Goal: Communication & Community: Answer question/provide support

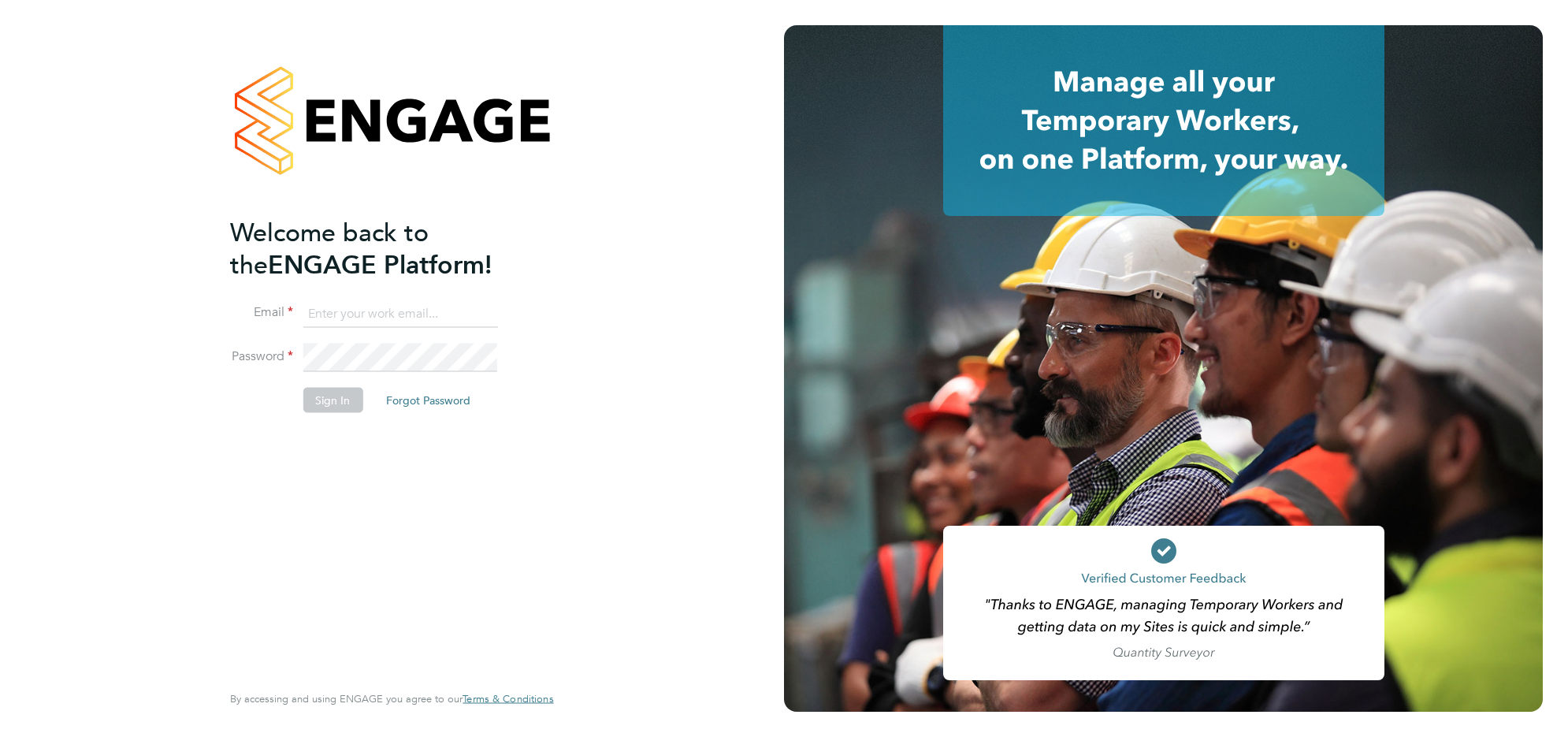
click at [337, 313] on input at bounding box center [400, 313] width 194 height 29
type input "[EMAIL_ADDRESS][DOMAIN_NAME]"
click at [340, 390] on button "Sign In" at bounding box center [332, 400] width 60 height 25
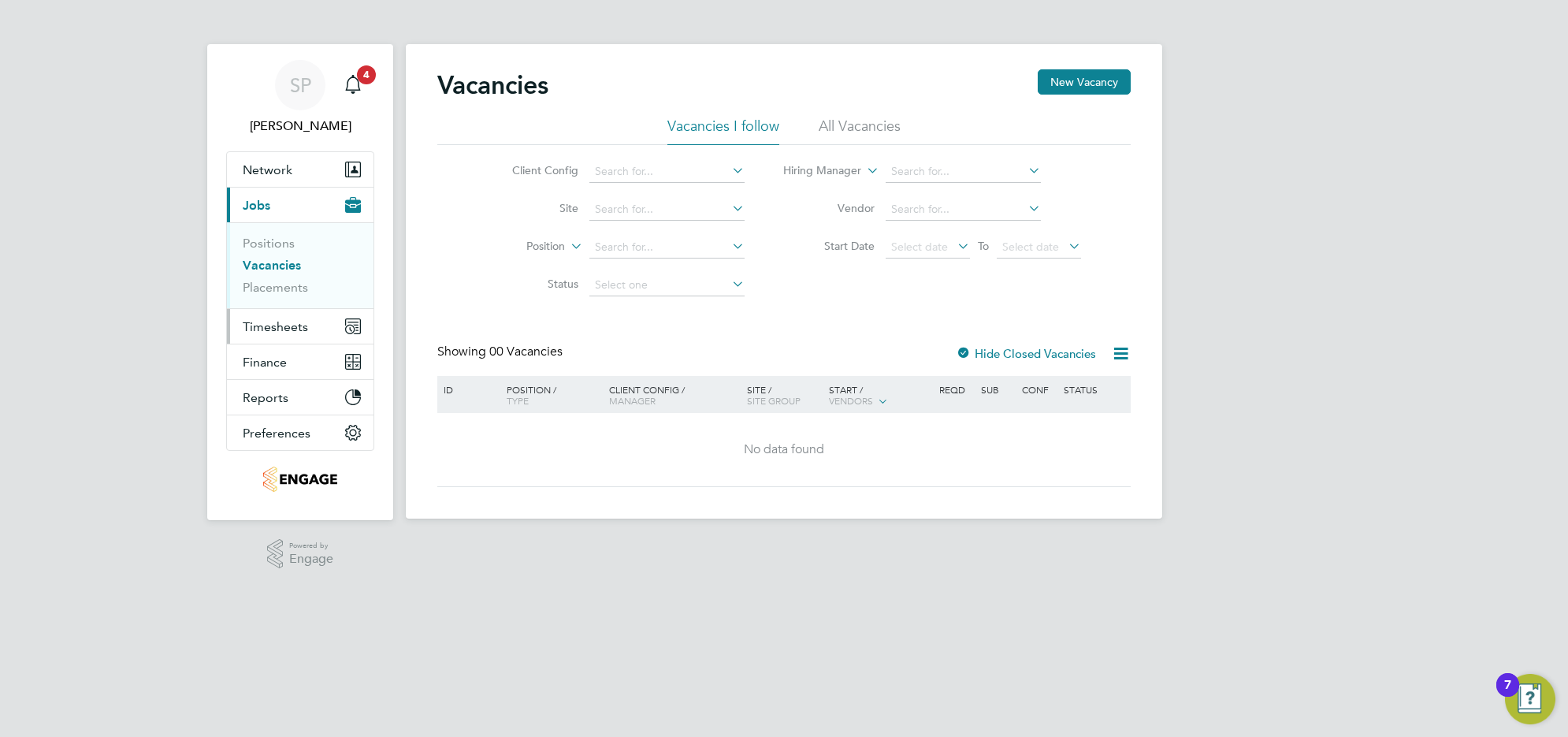
click at [299, 327] on span "Timesheets" at bounding box center [275, 327] width 66 height 15
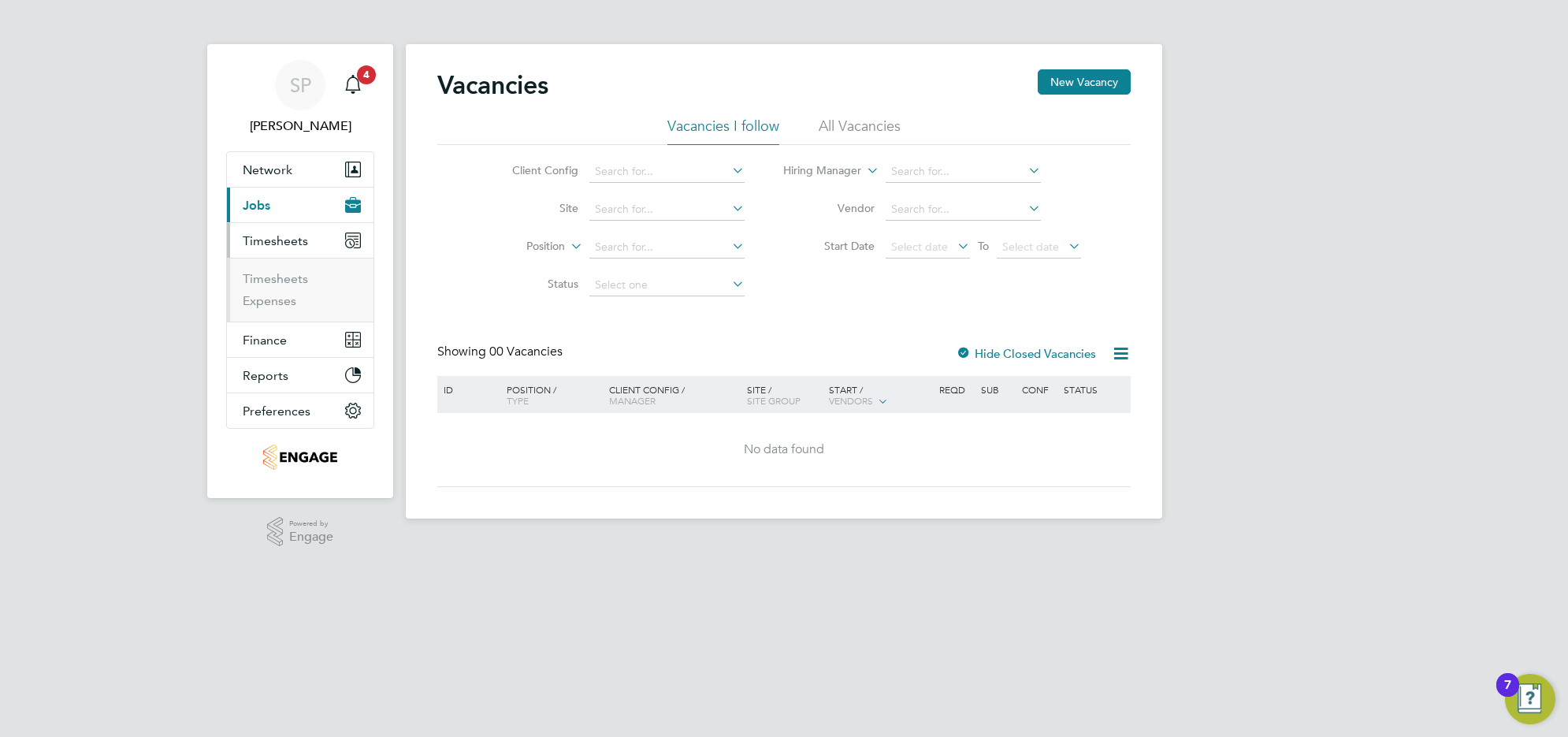
click at [280, 211] on button "Current page: Jobs" at bounding box center [300, 205] width 146 height 34
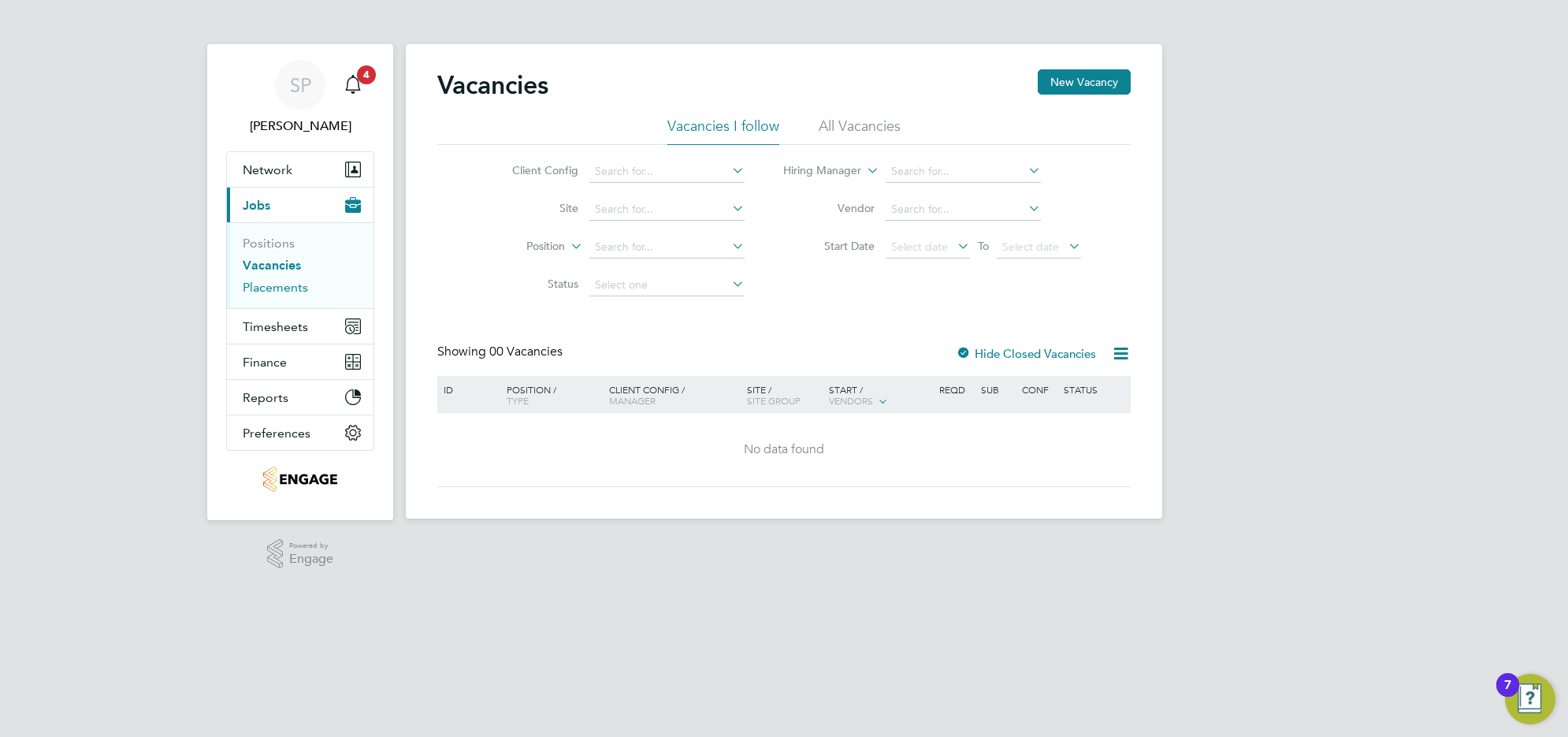
click at [270, 285] on link "Placements" at bounding box center [275, 287] width 66 height 15
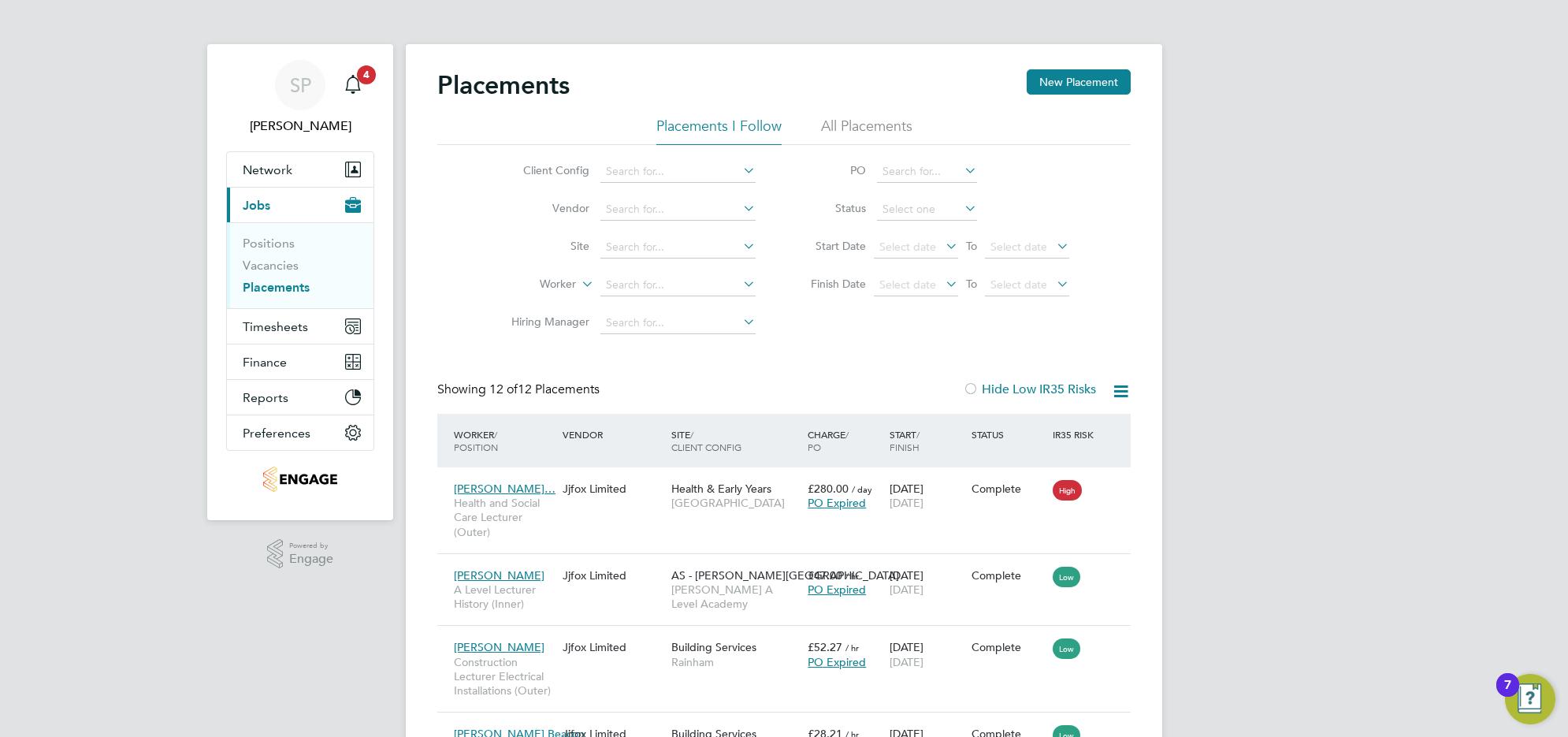
click at [865, 119] on li "All Placements" at bounding box center [866, 131] width 92 height 29
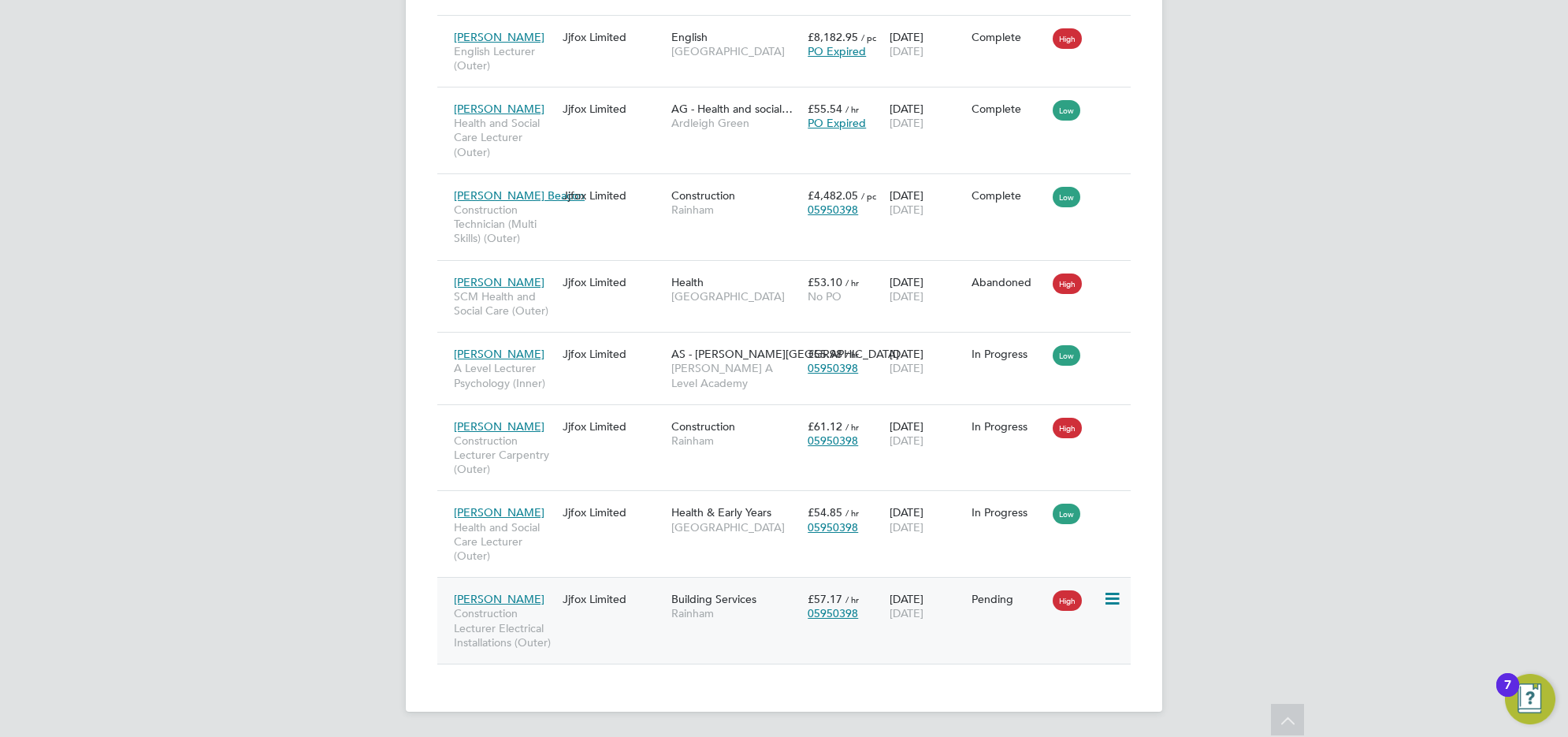
click at [632, 622] on div "[PERSON_NAME] Construction Lecturer Electrical Installations (Outer) Jjfox Limi…" at bounding box center [783, 620] width 693 height 87
click at [618, 625] on div "[PERSON_NAME] Construction Lecturer Electrical Installations (Outer) Jjfox Limi…" at bounding box center [783, 620] width 693 height 87
click at [565, 612] on div "Jjfox Limited" at bounding box center [612, 599] width 108 height 30
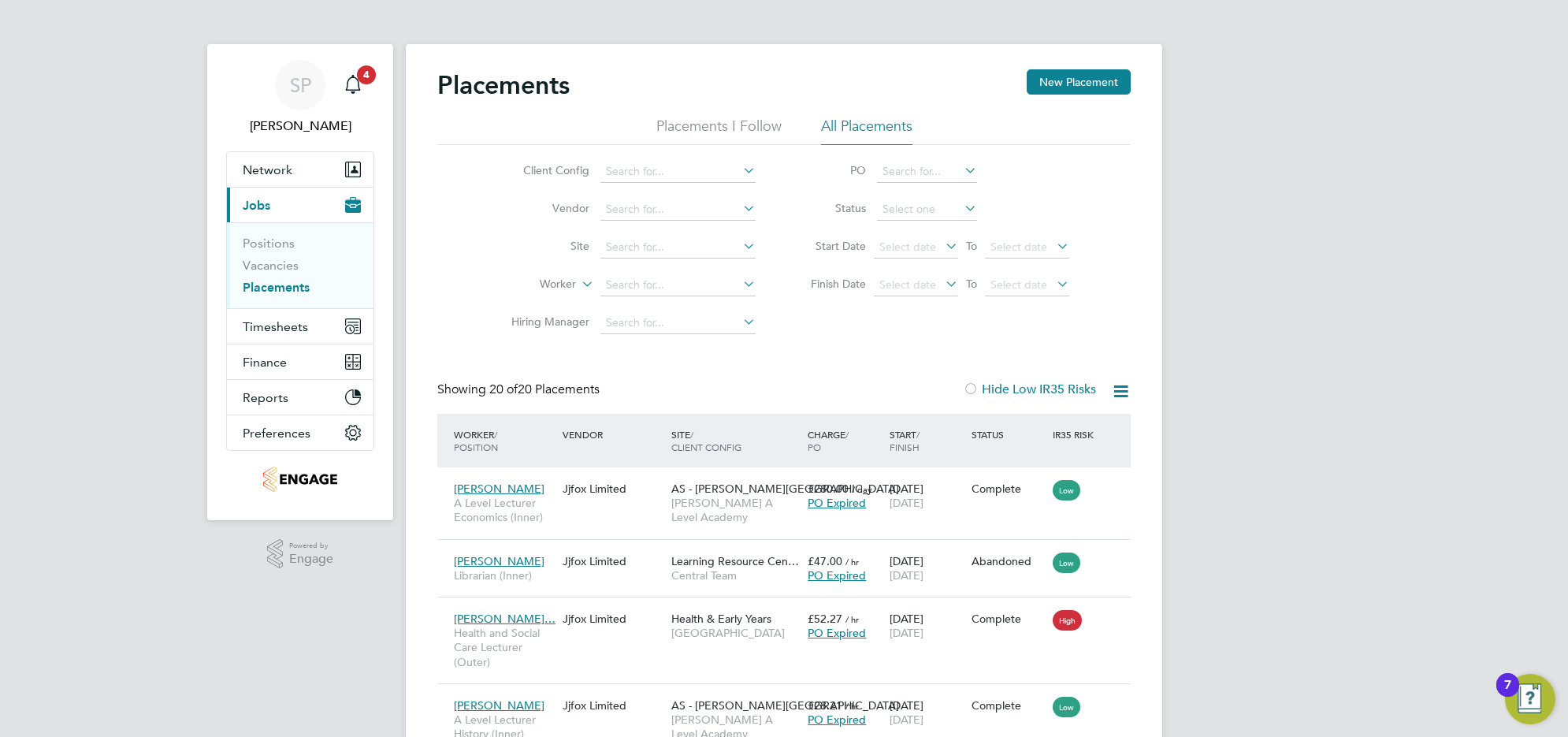
click at [299, 285] on link "Placements" at bounding box center [276, 287] width 67 height 15
click at [356, 89] on icon "Main navigation" at bounding box center [353, 82] width 15 height 16
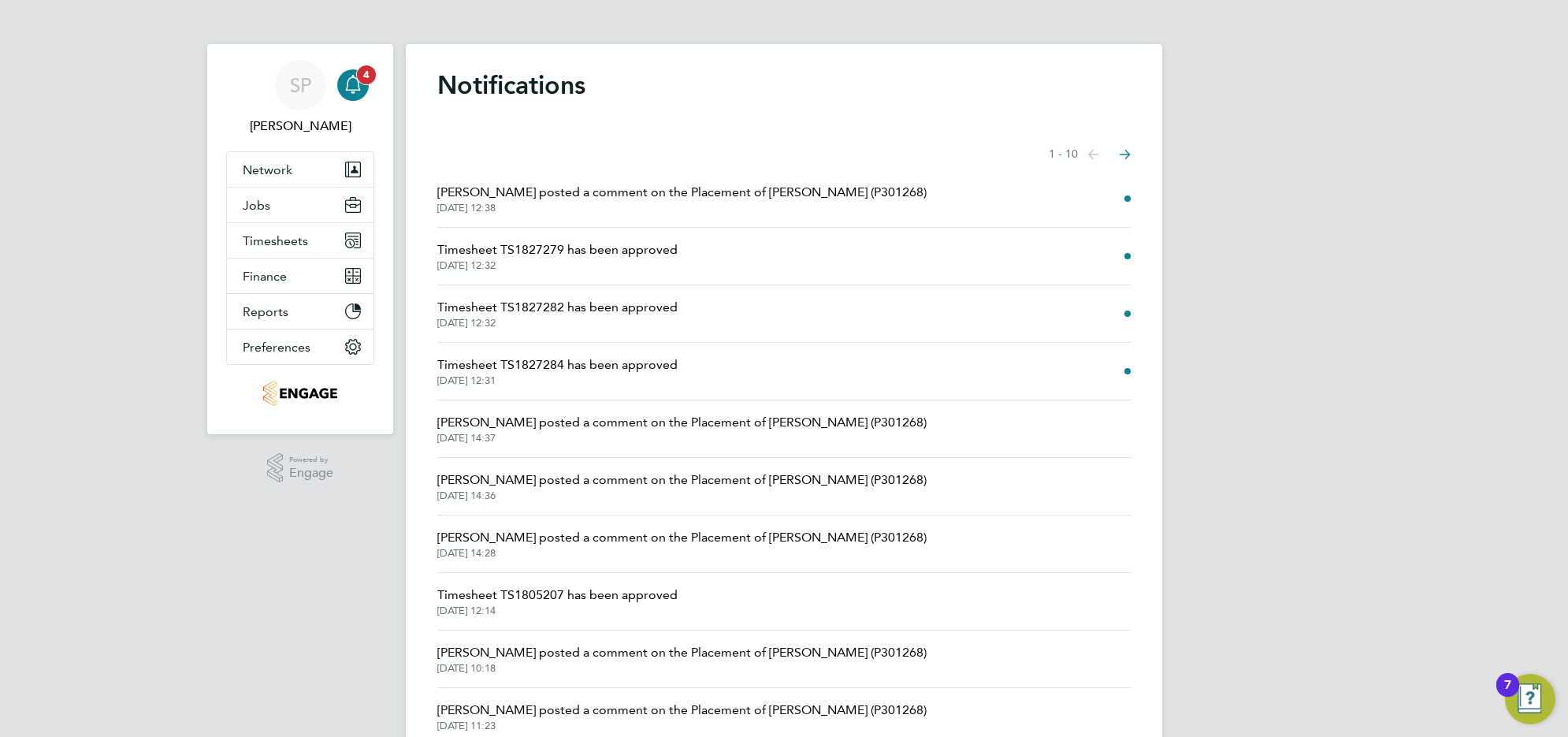
click at [356, 89] on icon "Main navigation" at bounding box center [353, 82] width 15 height 16
click at [305, 234] on span "Timesheets" at bounding box center [275, 241] width 66 height 15
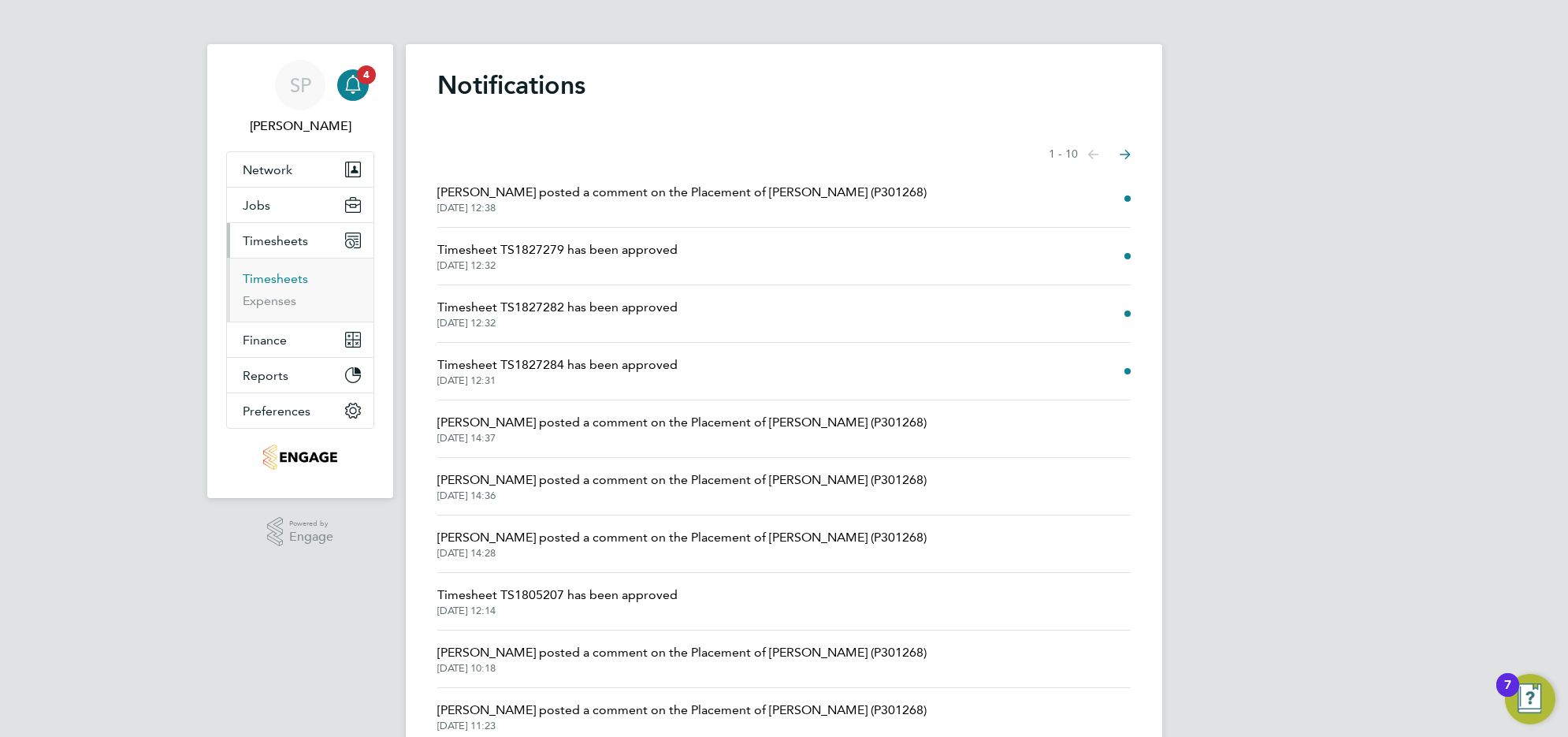
click at [302, 276] on link "Timesheets" at bounding box center [275, 279] width 66 height 15
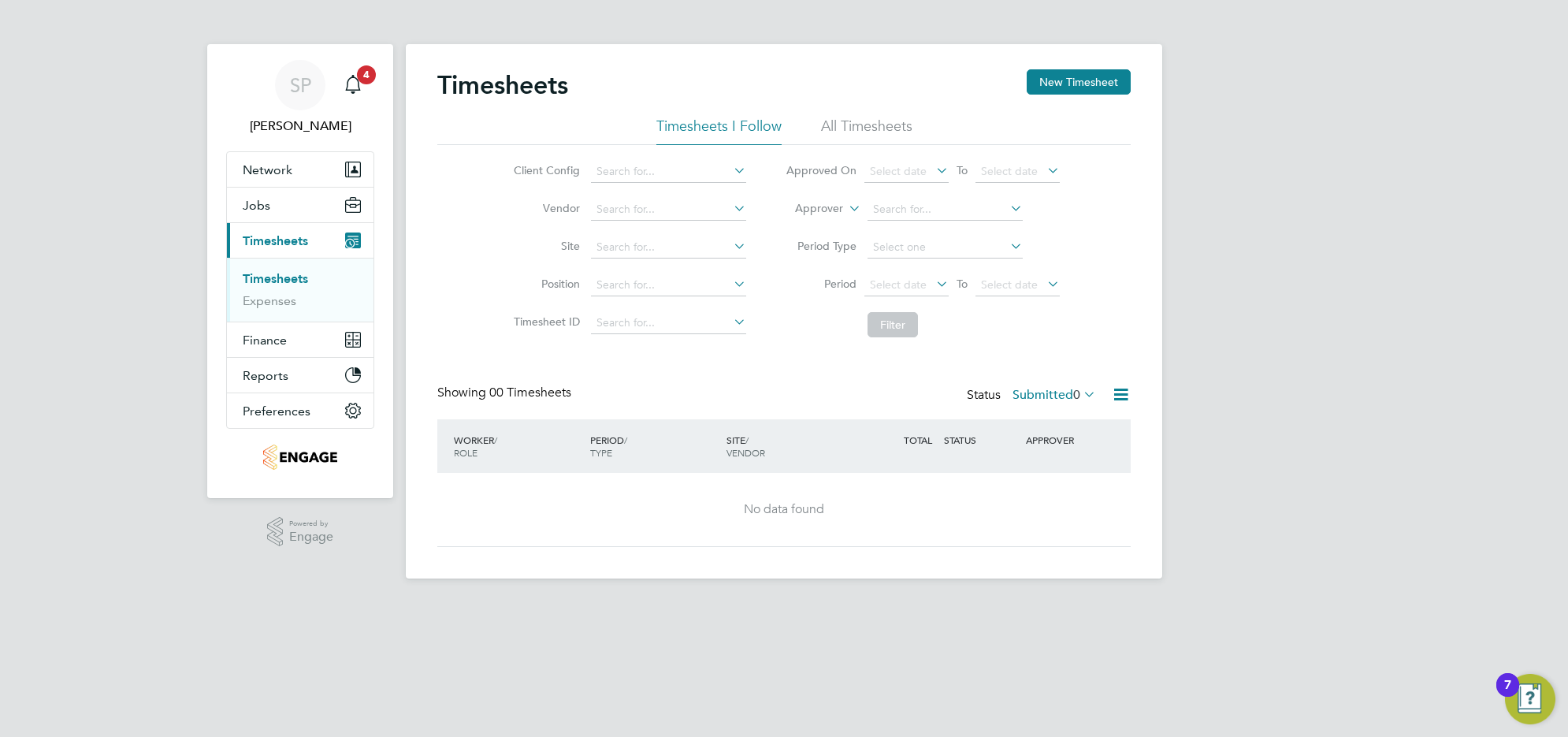
click at [873, 130] on li "All Timesheets" at bounding box center [866, 131] width 92 height 29
click at [1056, 395] on label "Submitted 0" at bounding box center [1054, 394] width 83 height 16
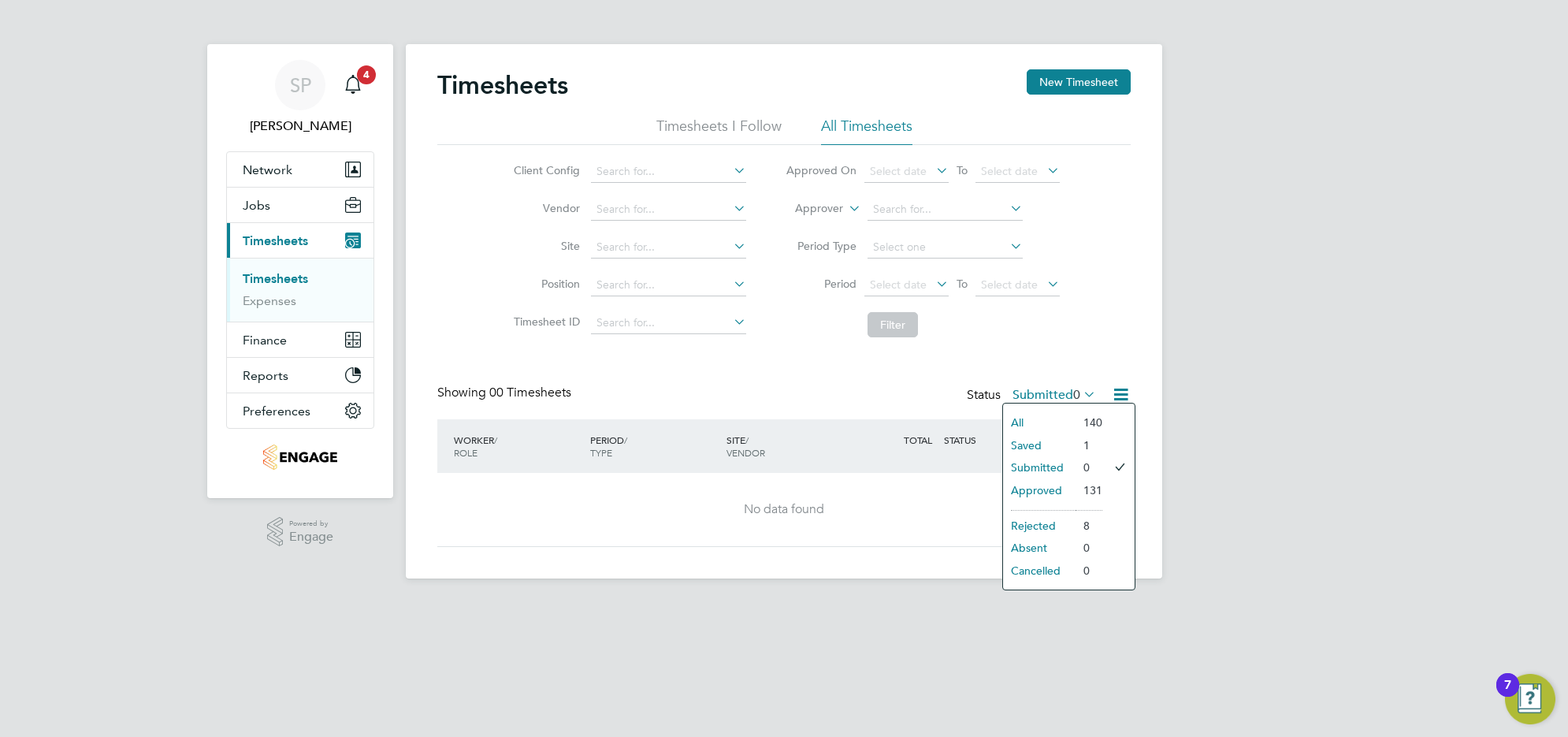
click at [1038, 431] on li "All" at bounding box center [1039, 422] width 72 height 22
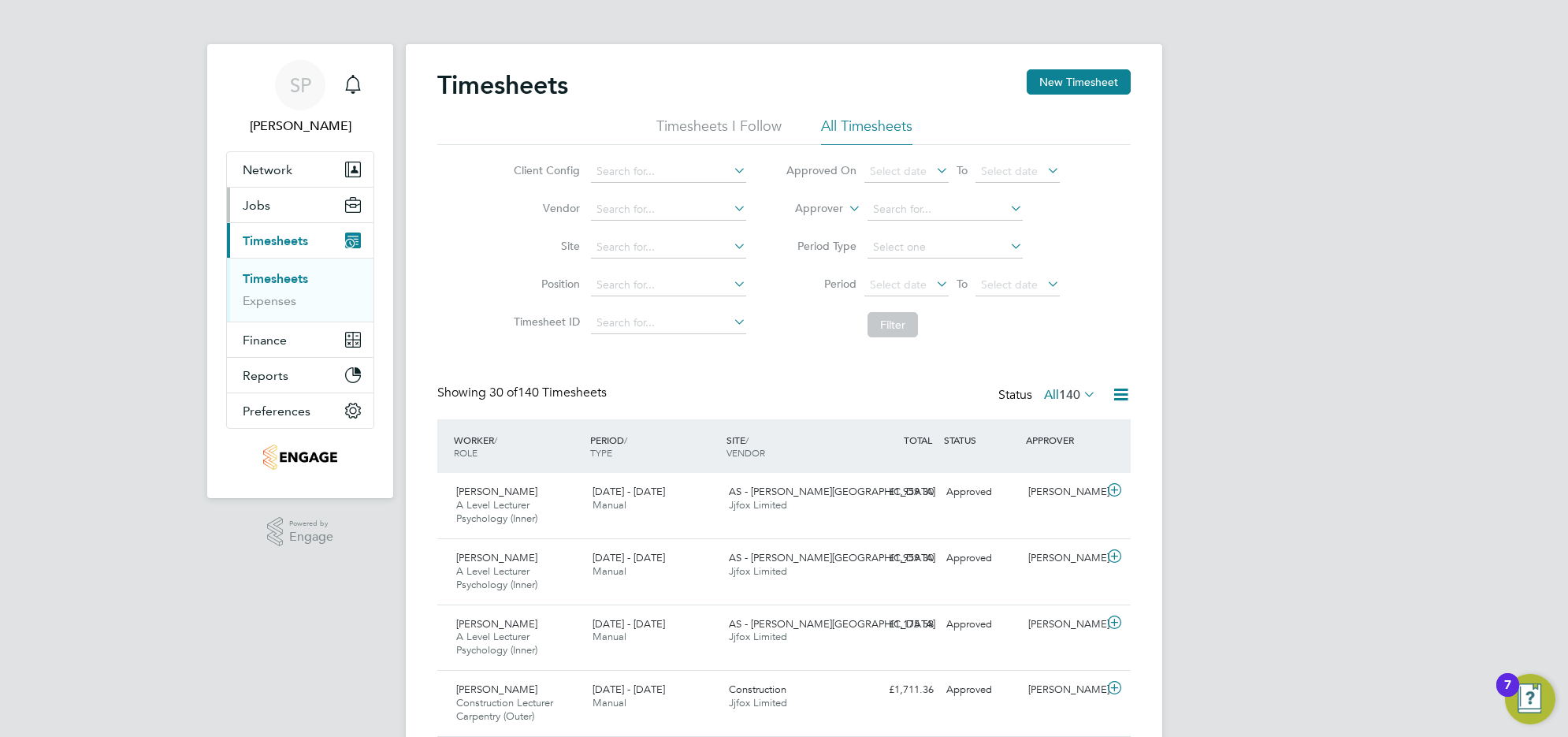
click at [283, 202] on button "Jobs" at bounding box center [300, 205] width 146 height 34
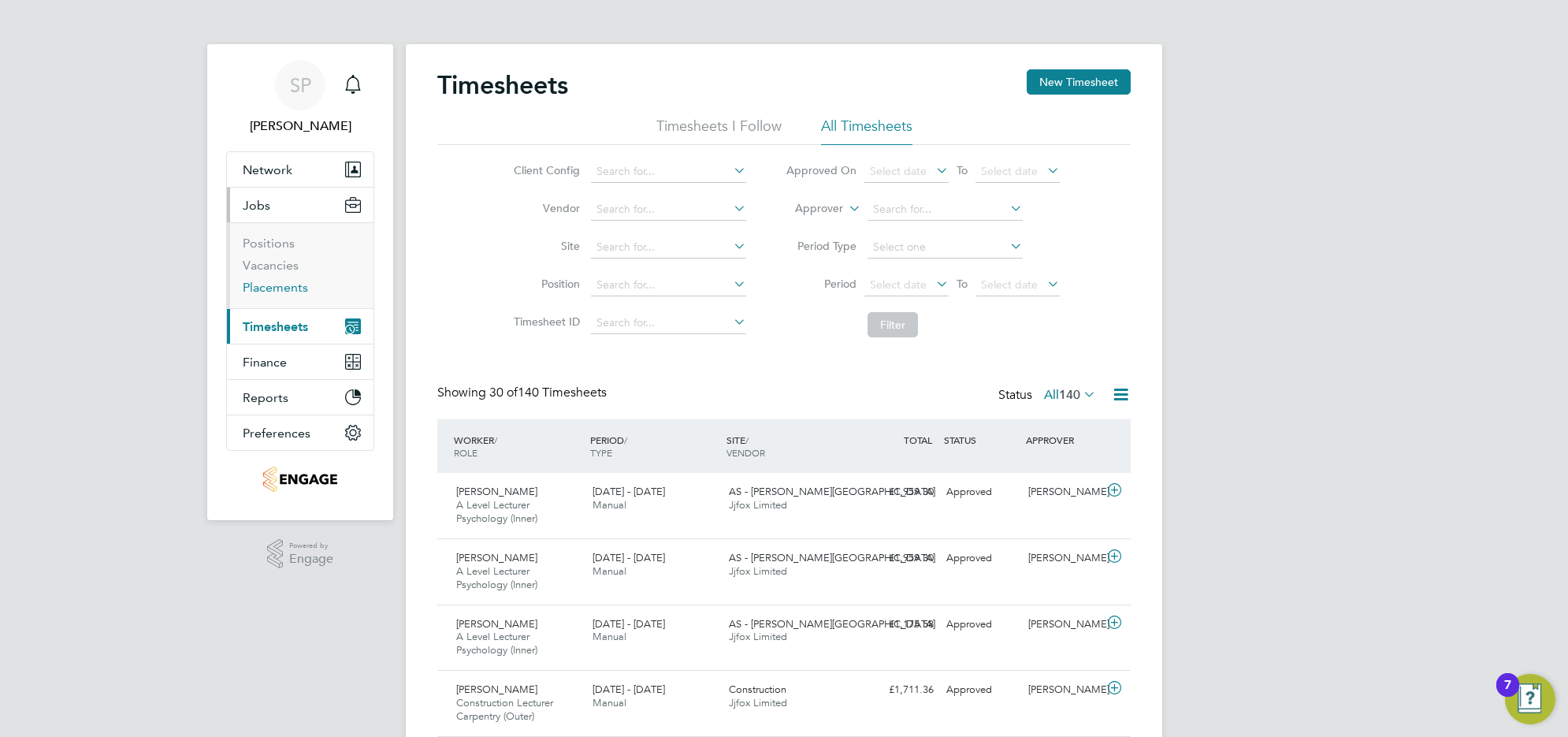
click at [270, 289] on link "Placements" at bounding box center [275, 287] width 66 height 15
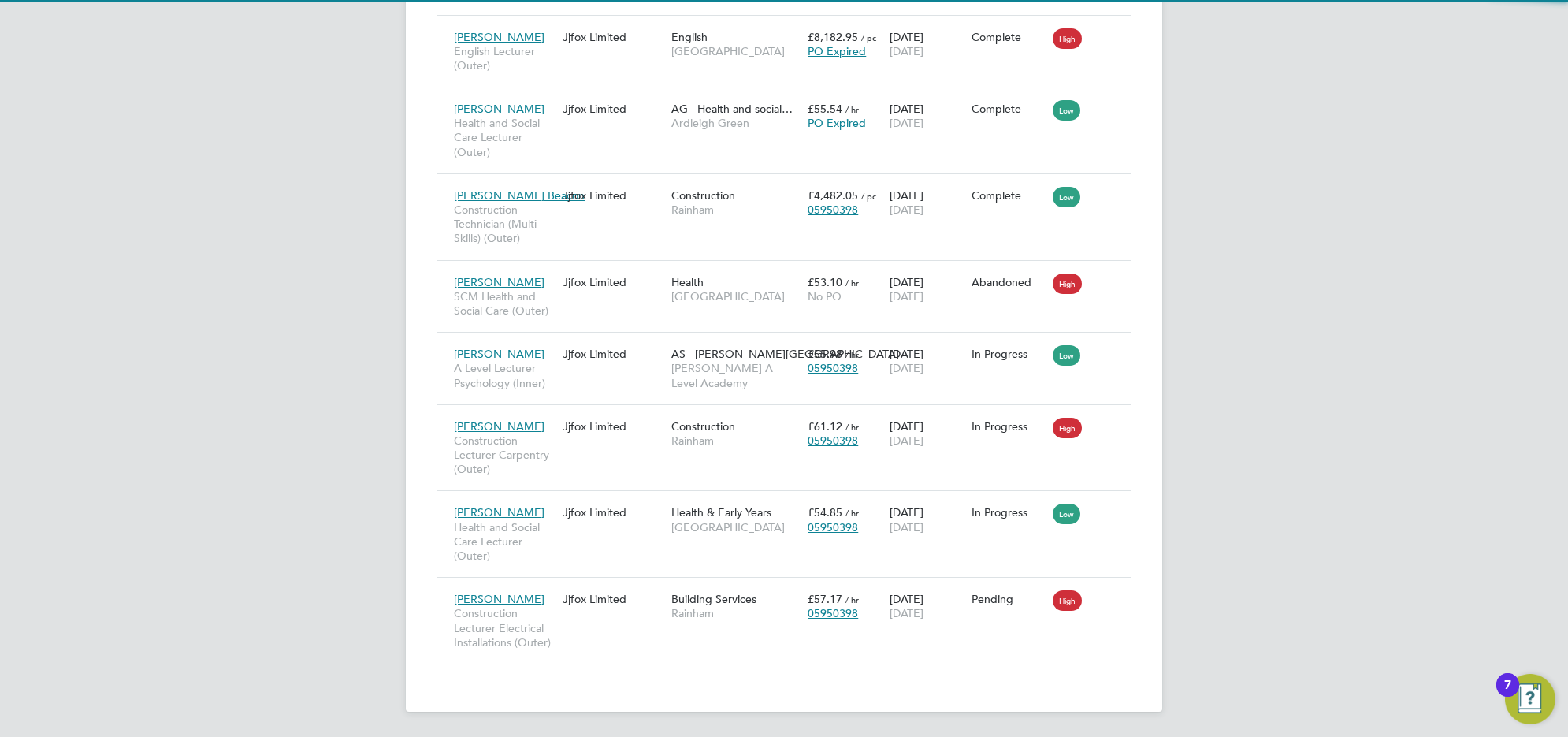
scroll to position [8, 8]
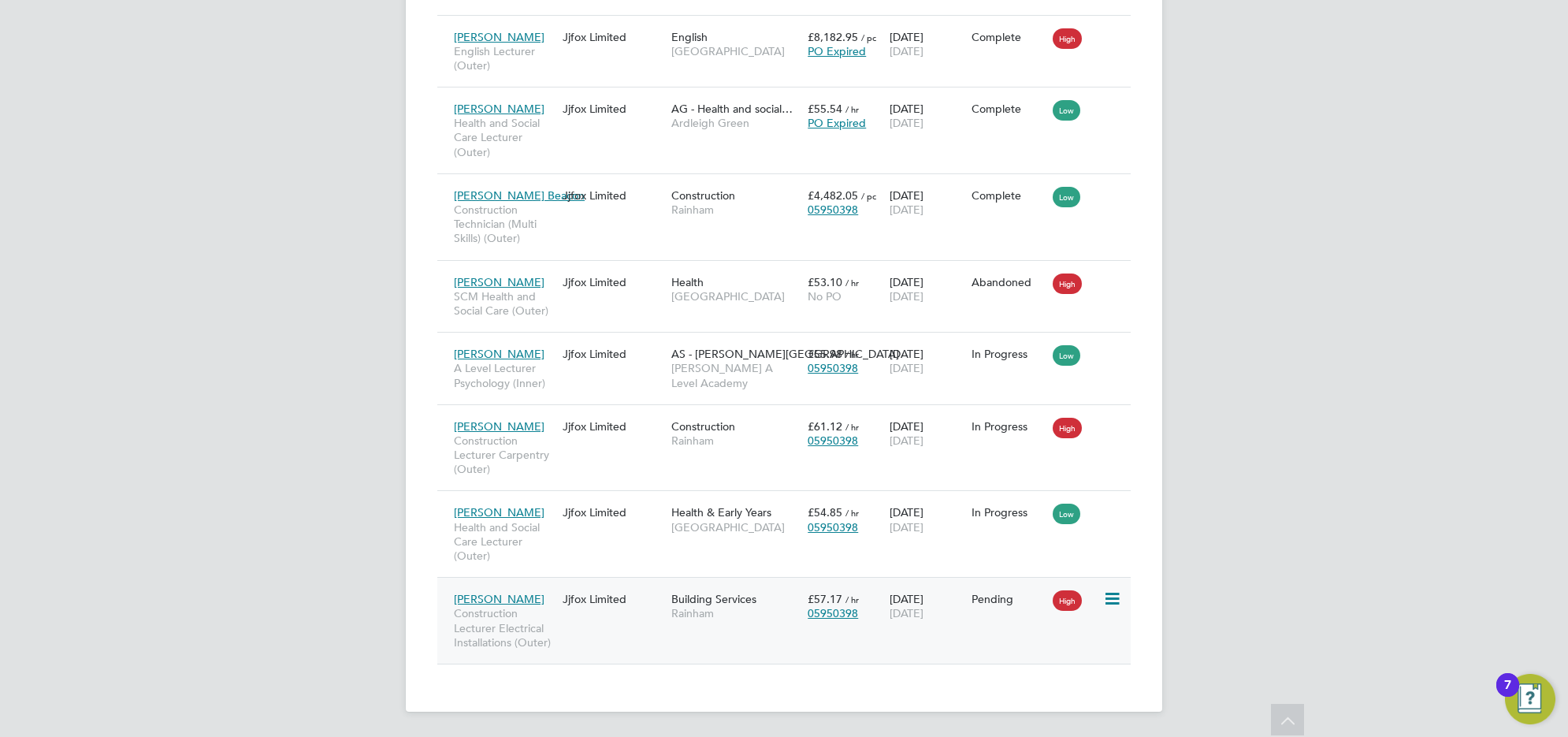
click at [1117, 599] on icon at bounding box center [1111, 599] width 16 height 19
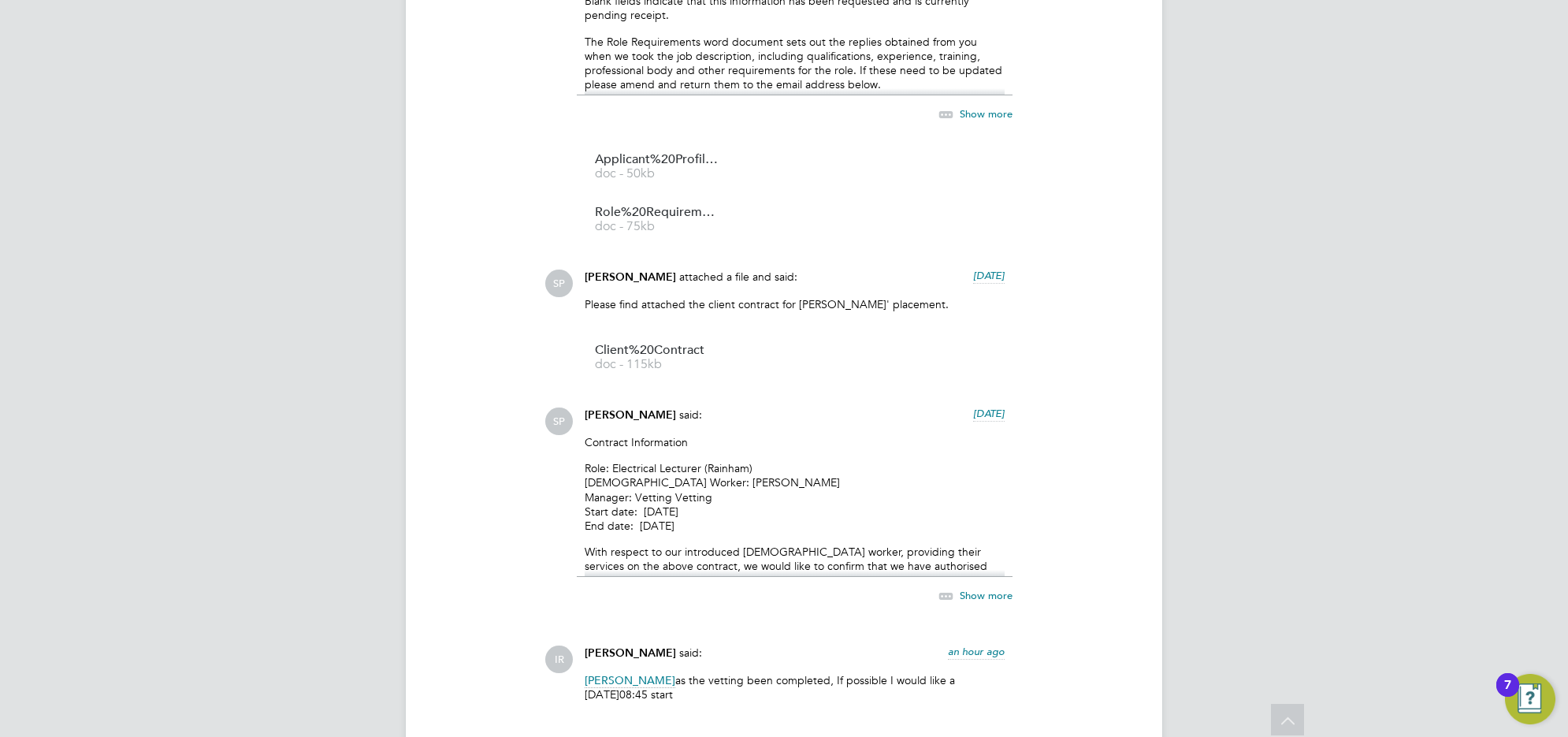
scroll to position [2030, 0]
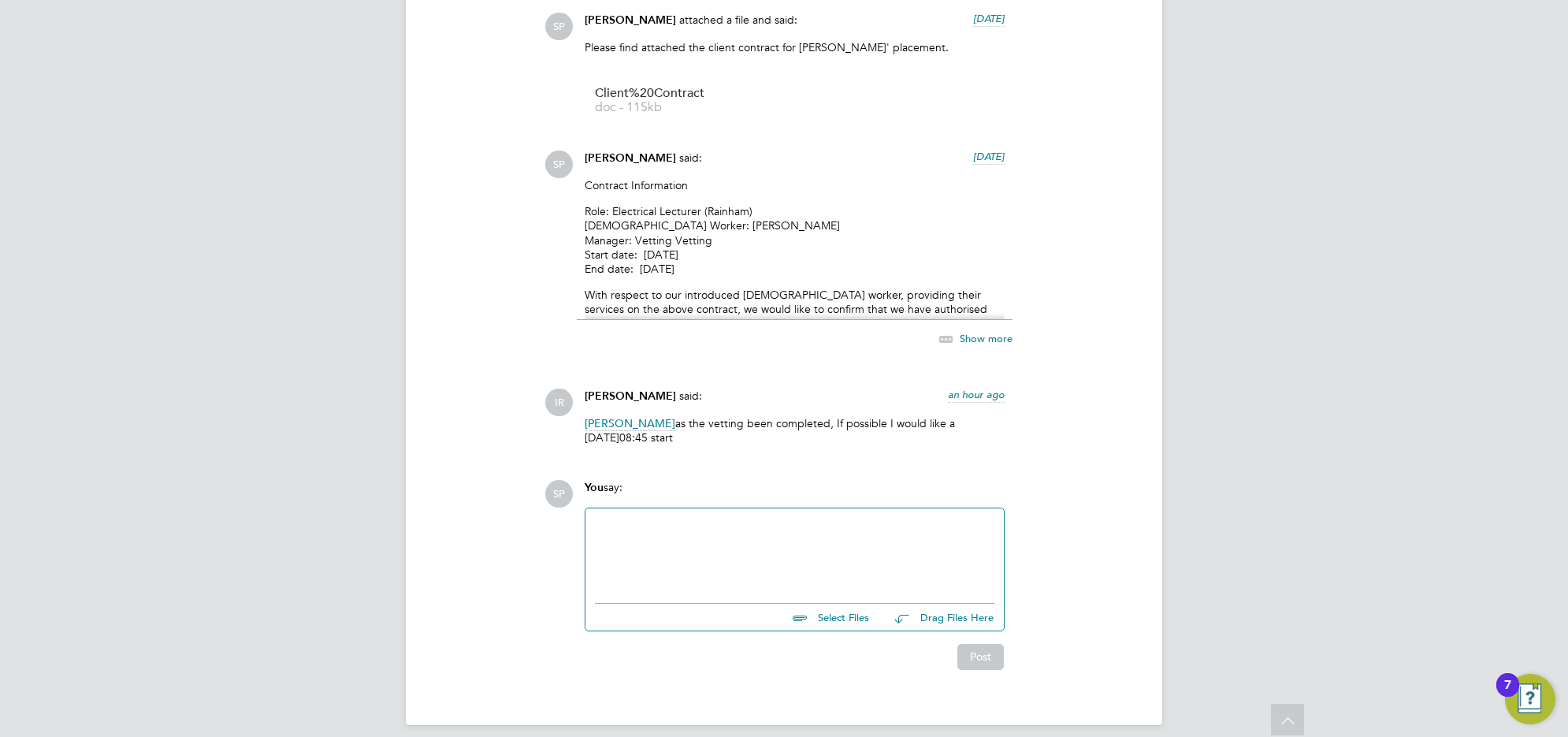
click at [622, 518] on div at bounding box center [795, 551] width 400 height 68
paste div
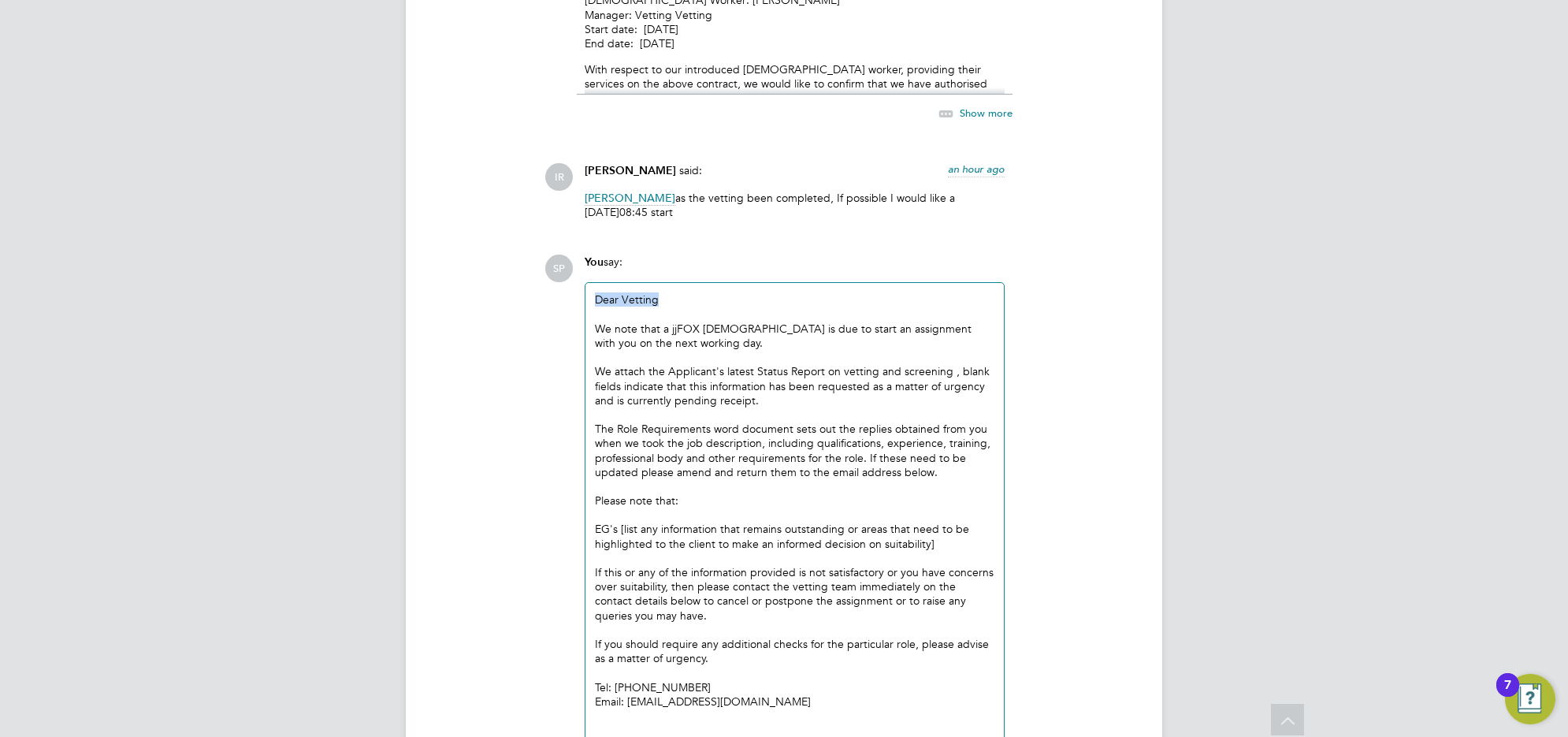
drag, startPoint x: 666, startPoint y: 285, endPoint x: 516, endPoint y: 289, distance: 150.1
drag, startPoint x: 699, startPoint y: 332, endPoint x: 601, endPoint y: 329, distance: 98.0
click at [601, 329] on div "We note that a jjFOX temp worker is due to start an assignment with you on the …" at bounding box center [795, 335] width 400 height 29
drag, startPoint x: 773, startPoint y: 390, endPoint x: 944, endPoint y: 357, distance: 174.2
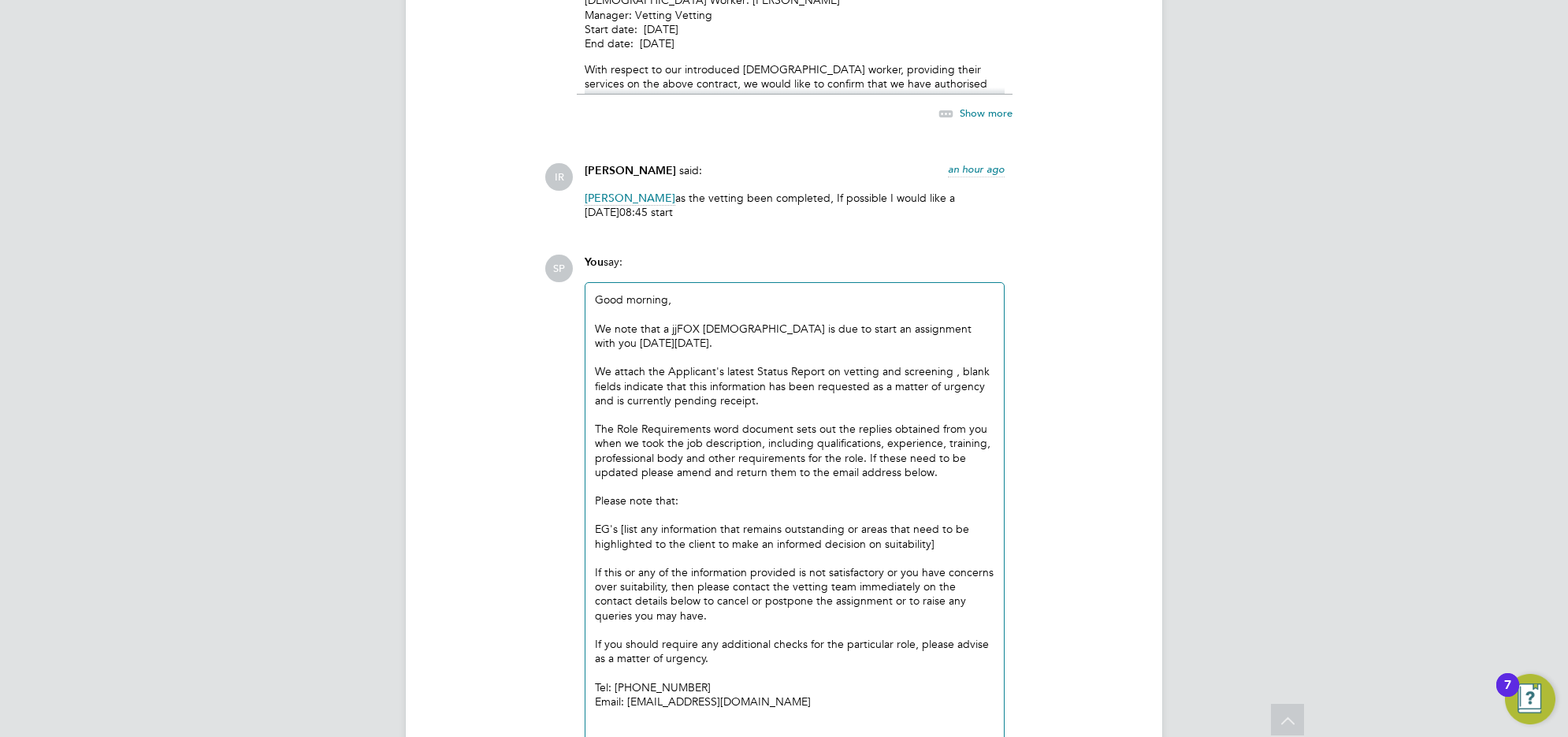
click at [944, 364] on div "We attach the Applicant's latest Status Report on vetting and screening , blank…" at bounding box center [795, 385] width 400 height 44
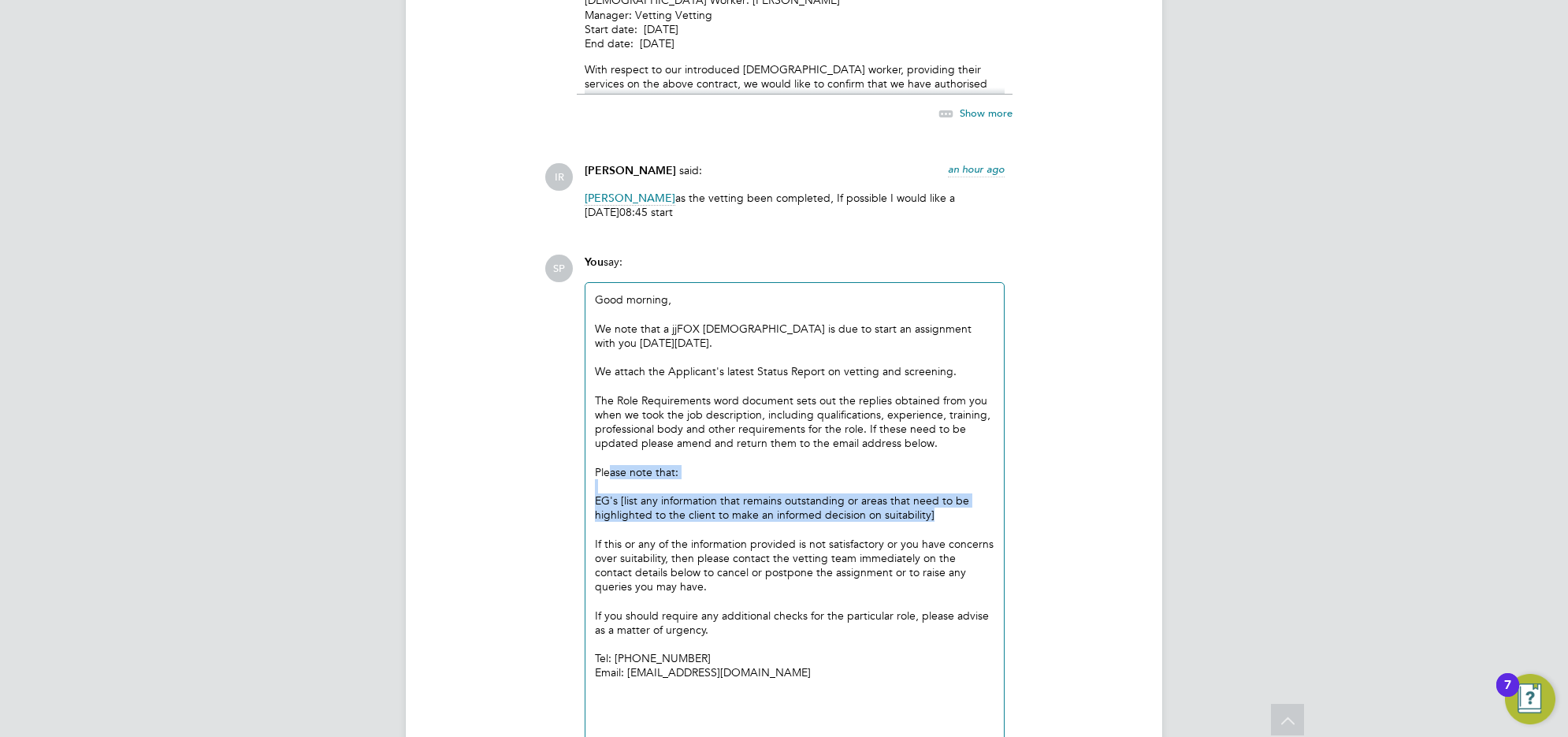
drag, startPoint x: 936, startPoint y: 499, endPoint x: 608, endPoint y: 461, distance: 330.2
click at [608, 461] on div "Good morning, We note that a jjFOX temp worker is due to start an assignment wi…" at bounding box center [795, 507] width 400 height 431
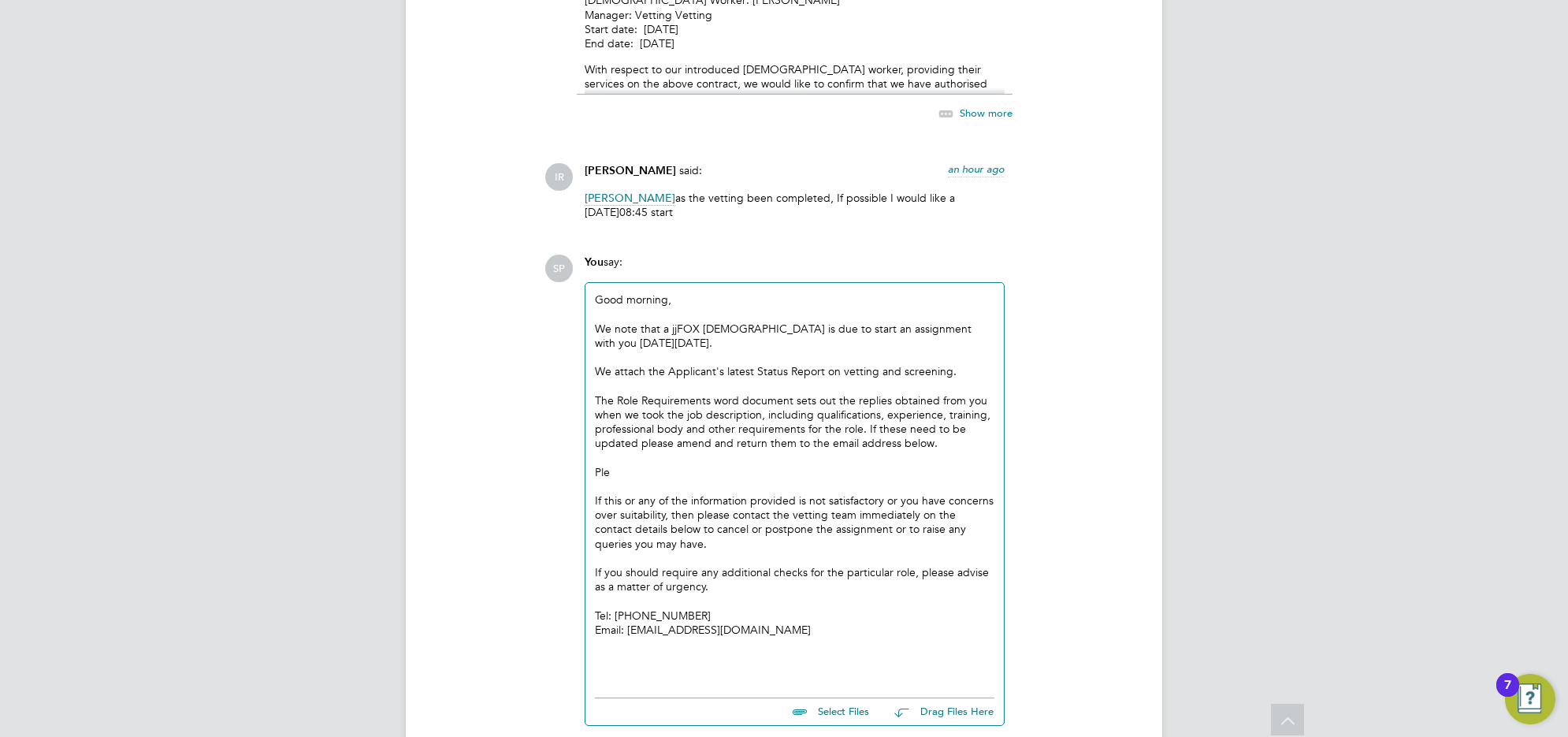
click at [595, 493] on div "If this or any of the information provided is not satisfactory or you have conc…" at bounding box center [795, 522] width 400 height 57
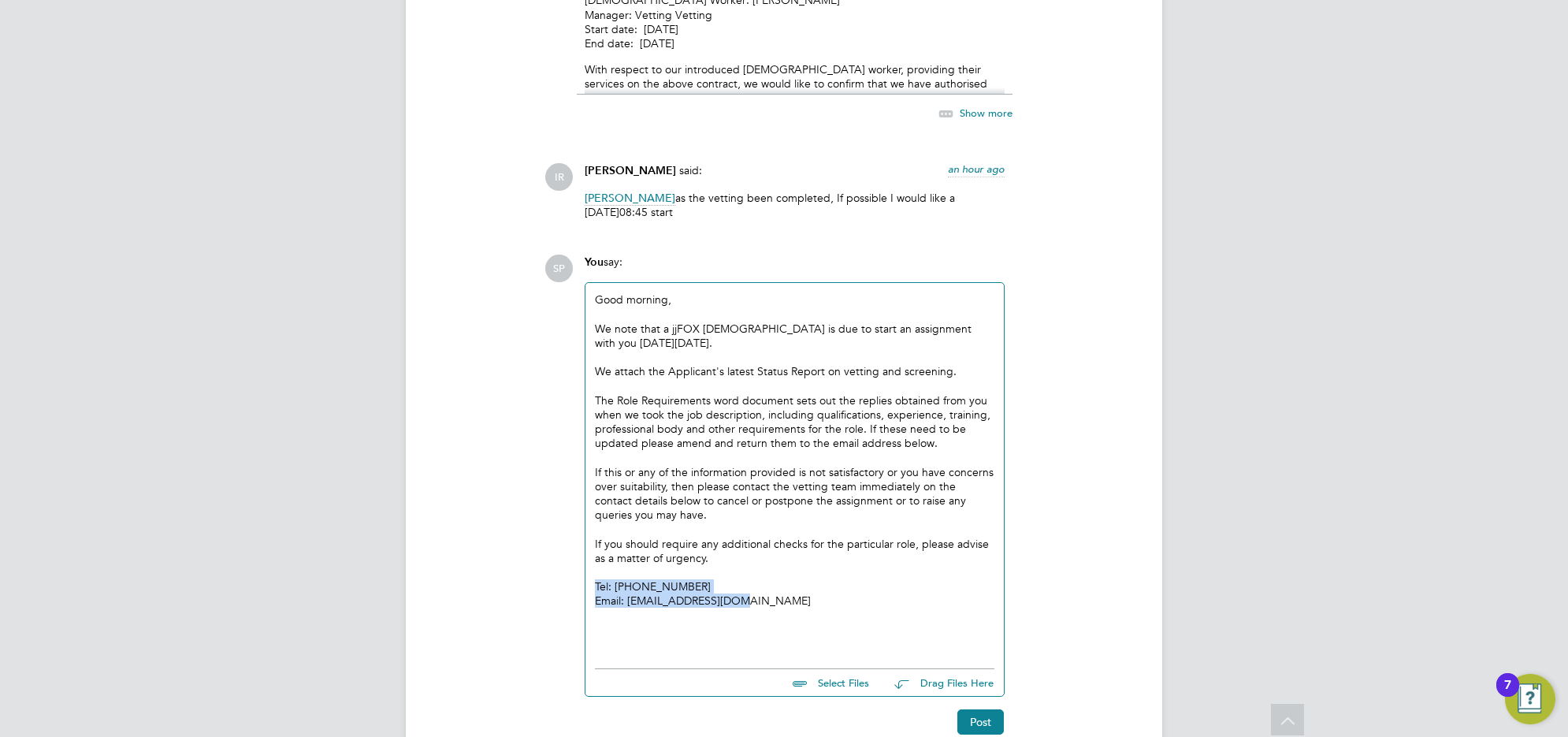
drag, startPoint x: 745, startPoint y: 588, endPoint x: 591, endPoint y: 568, distance: 155.3
click at [591, 568] on div "Good morning, We note that a jjFOX temp worker is due to start an assignment wi…" at bounding box center [794, 472] width 418 height 378
click at [801, 669] on input "file" at bounding box center [876, 681] width 236 height 22
click at [843, 670] on input "file" at bounding box center [876, 681] width 236 height 22
type input "C:\fakepath\Applicant Profile - Joseph McManners - Start -1.doc"
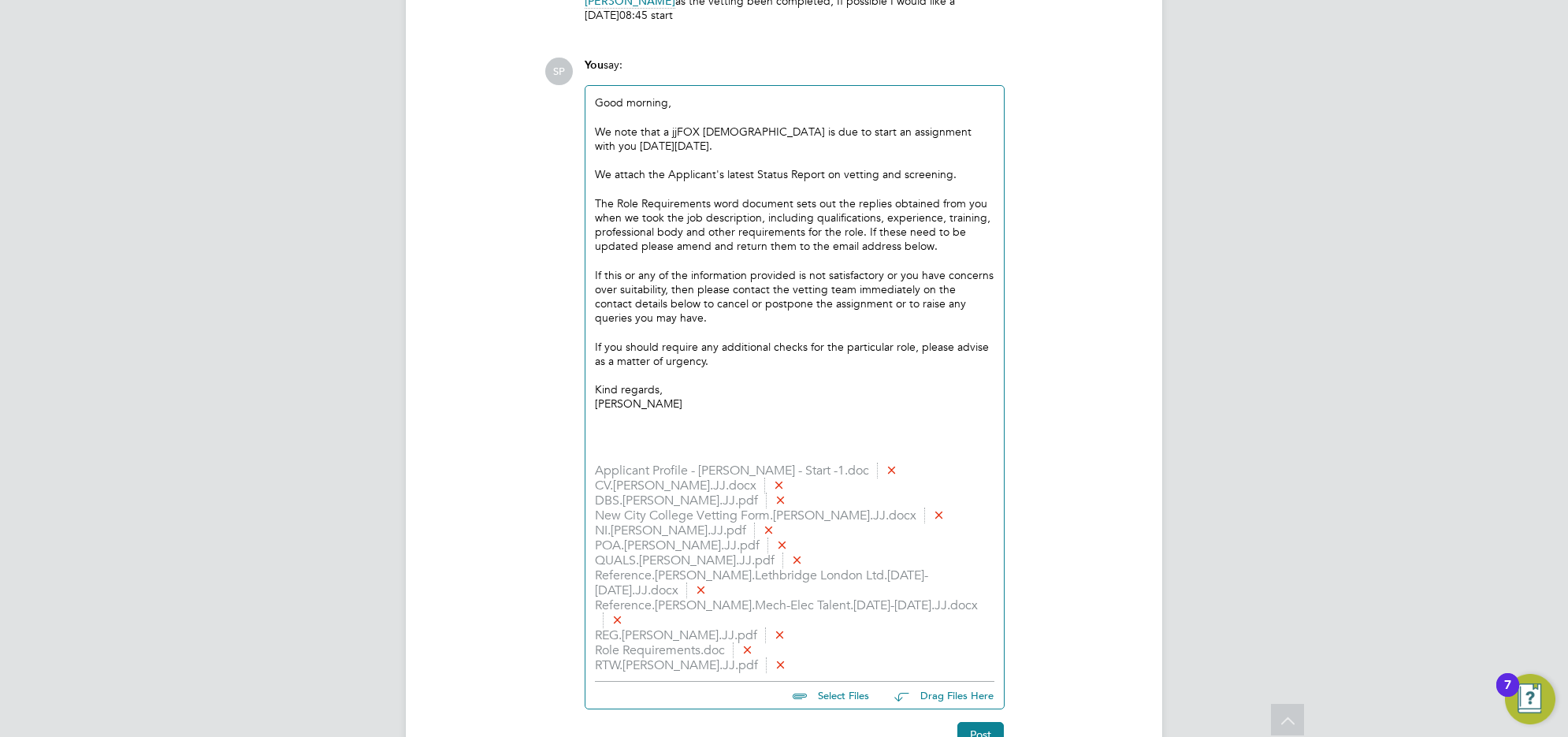
scroll to position [2531, 0]
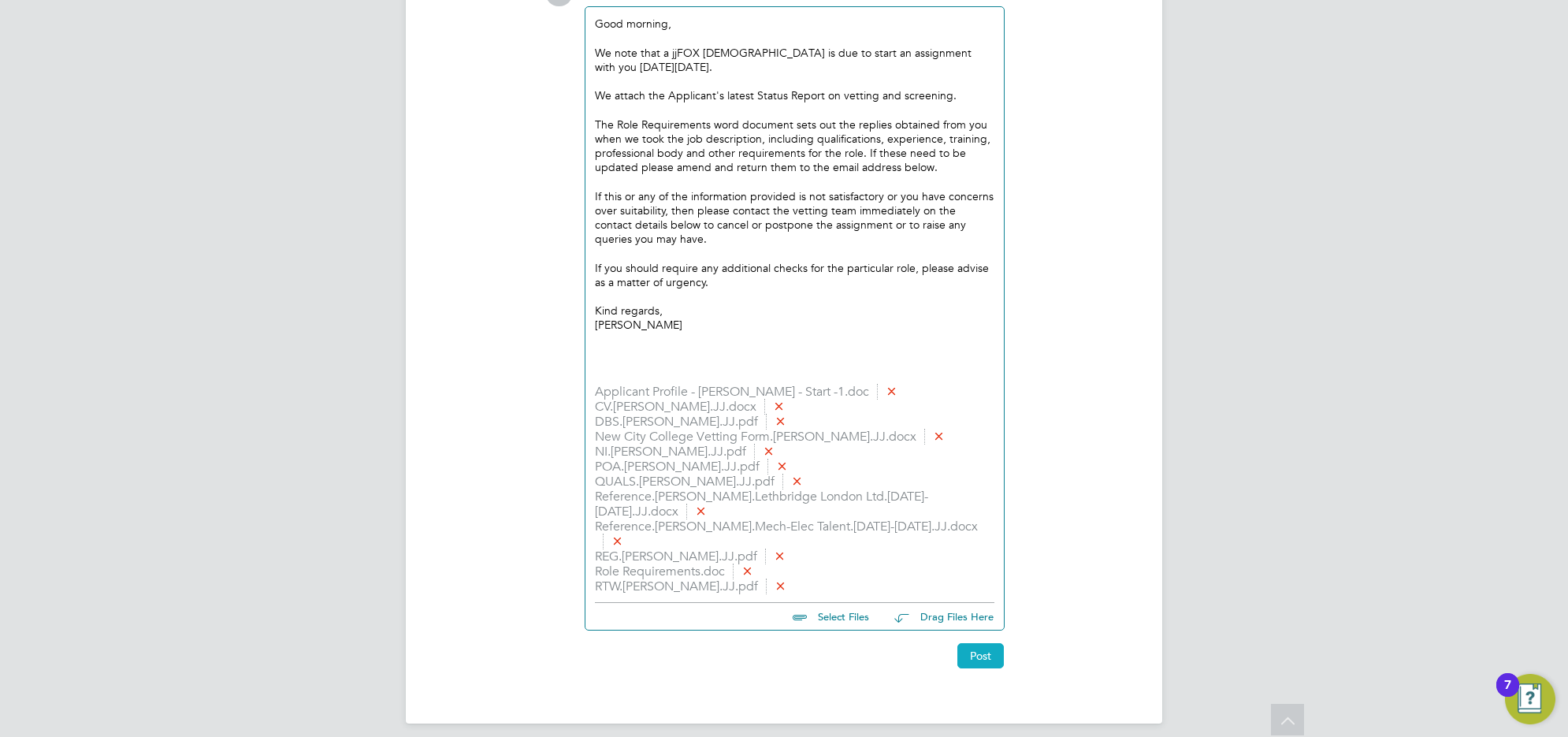
click at [975, 644] on button "Post" at bounding box center [980, 656] width 46 height 25
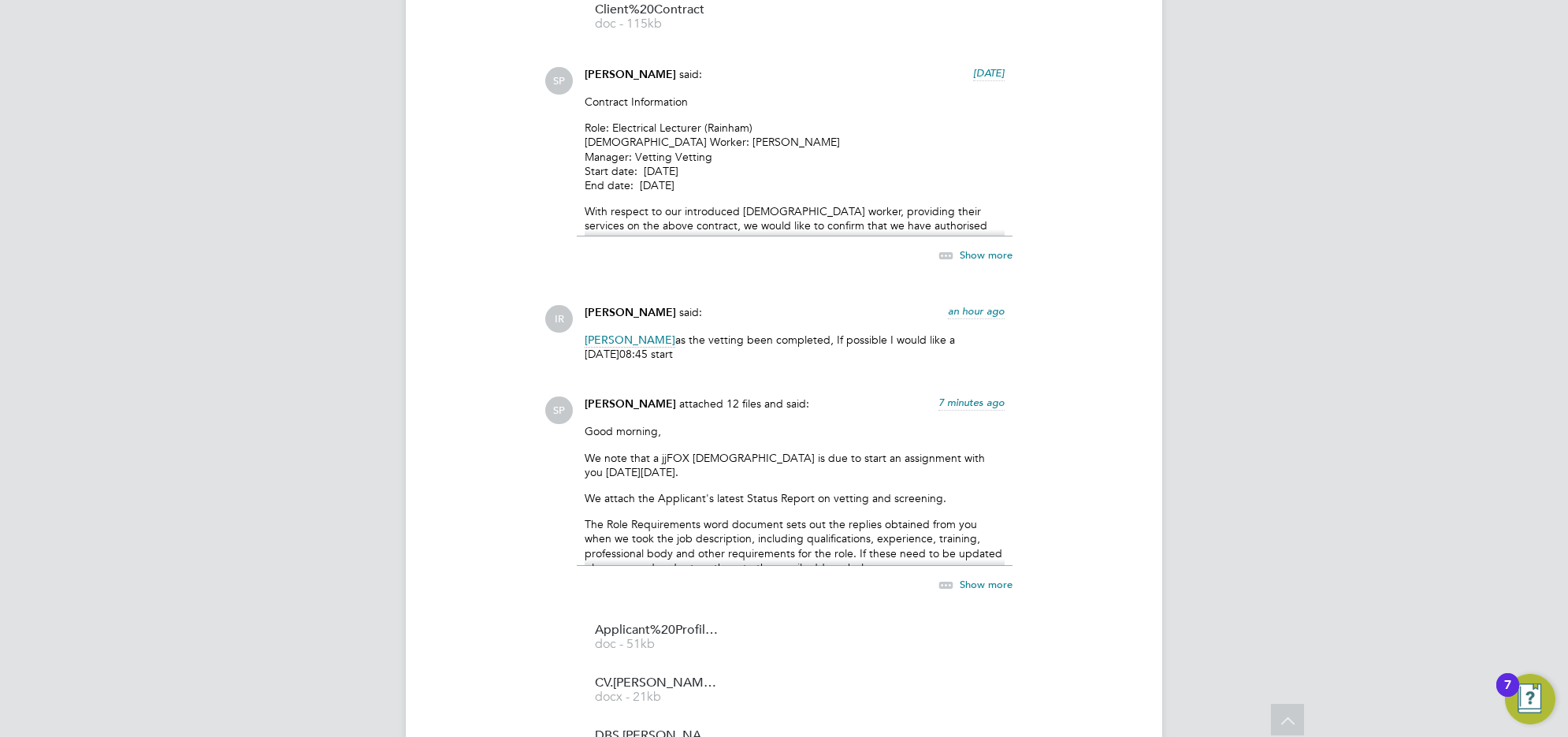
scroll to position [1424, 0]
